Goal: Information Seeking & Learning: Learn about a topic

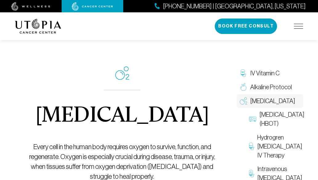
scroll to position [31, 0]
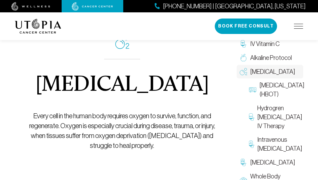
click at [147, 109] on div "[MEDICAL_DATA] Every cell in the human body requires oxygen to survive, functio…" at bounding box center [122, 93] width 200 height 192
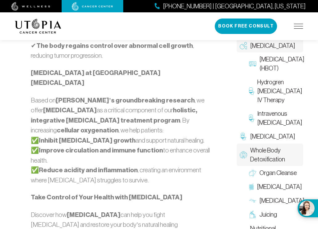
scroll to position [615, 0]
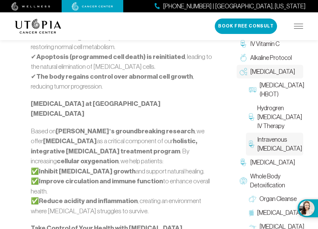
click at [279, 135] on span "Intravenous [MEDICAL_DATA]" at bounding box center [279, 144] width 45 height 18
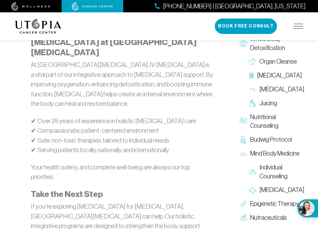
scroll to position [1232, 0]
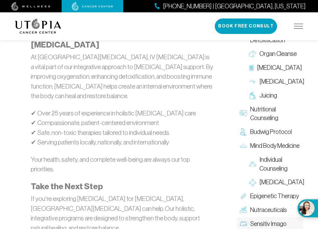
click at [265, 179] on span "Sensitiv Imago" at bounding box center [268, 223] width 36 height 9
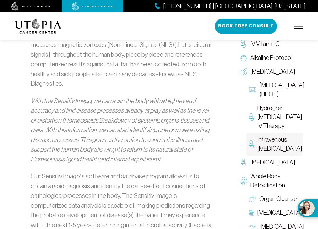
scroll to position [524, 0]
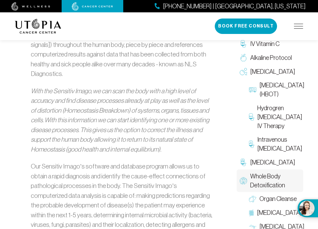
click at [267, 179] on span "Whole Body Detoxification" at bounding box center [275, 181] width 50 height 18
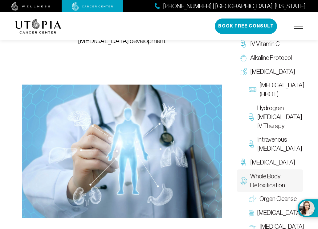
scroll to position [108, 0]
